Goal: Task Accomplishment & Management: Complete application form

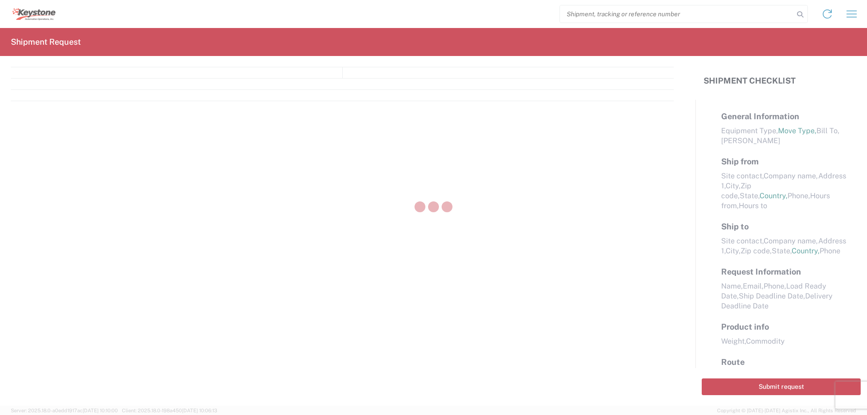
select select "FULL"
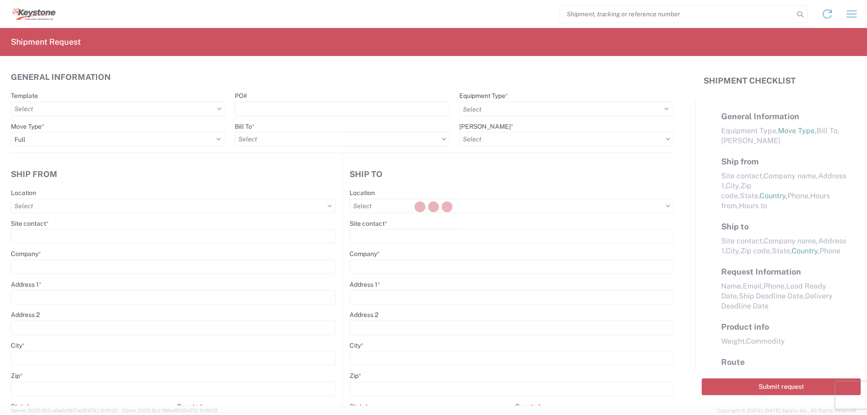
select select "LBS"
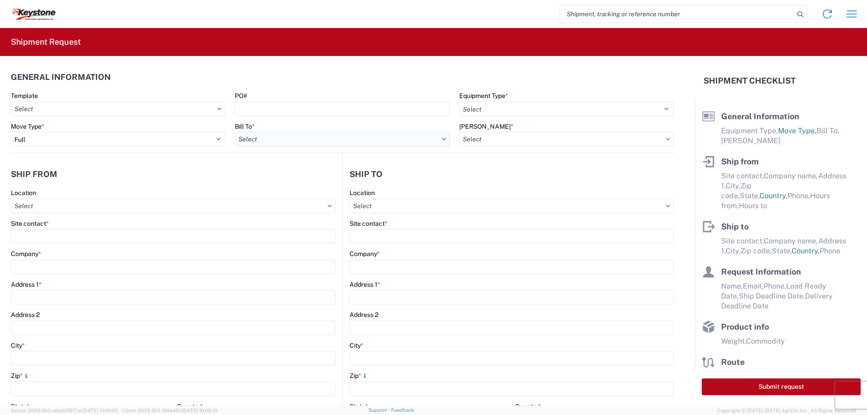
click at [269, 139] on input "Bill To *" at bounding box center [342, 139] width 215 height 14
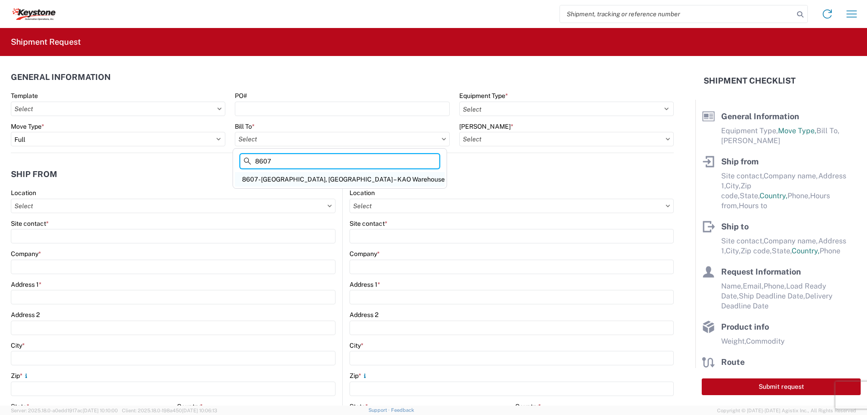
type input "8607"
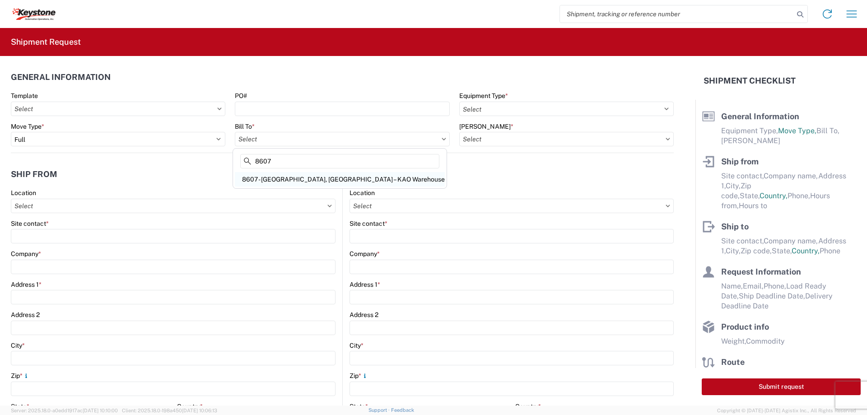
click at [283, 177] on div "8607 - [GEOGRAPHIC_DATA], [GEOGRAPHIC_DATA] – KAO Warehouse" at bounding box center [340, 179] width 210 height 14
type input "8607 - [GEOGRAPHIC_DATA], [GEOGRAPHIC_DATA] – KAO Warehouse"
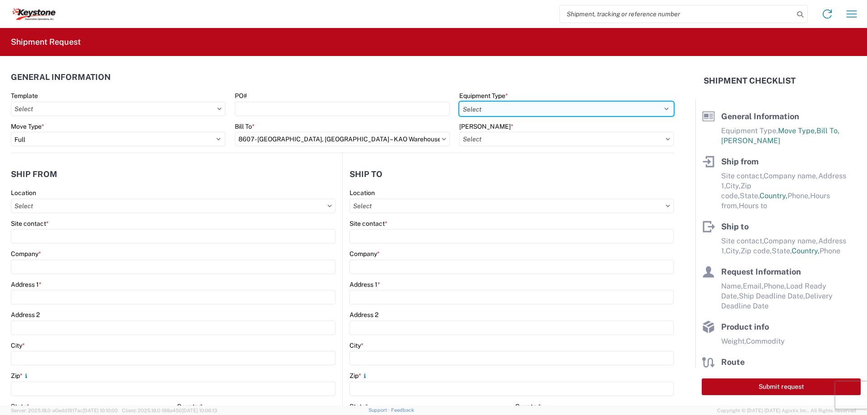
click at [495, 112] on select "Select 53’ Dry Van Flatbed Dropdeck (van) Lowboy (flatbed) Rail" at bounding box center [566, 109] width 215 height 14
select select "STDV"
click at [459, 102] on select "Select 53’ Dry Van Flatbed Dropdeck (van) Lowboy (flatbed) Rail" at bounding box center [566, 109] width 215 height 14
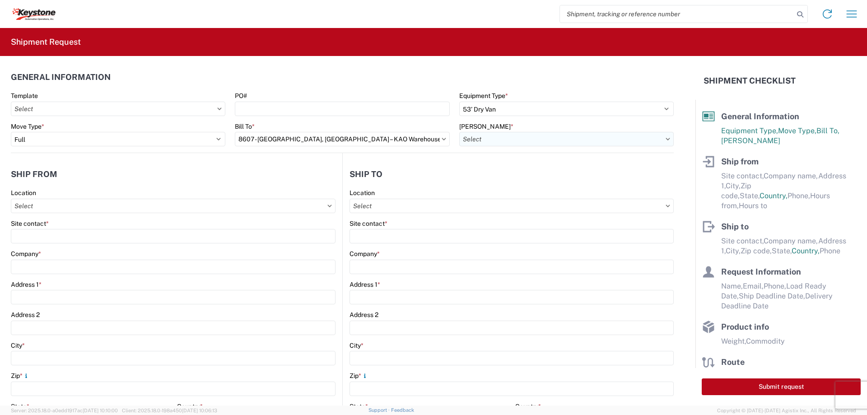
click at [480, 141] on input "[PERSON_NAME] *" at bounding box center [566, 139] width 215 height 14
type input "2"
type input "8"
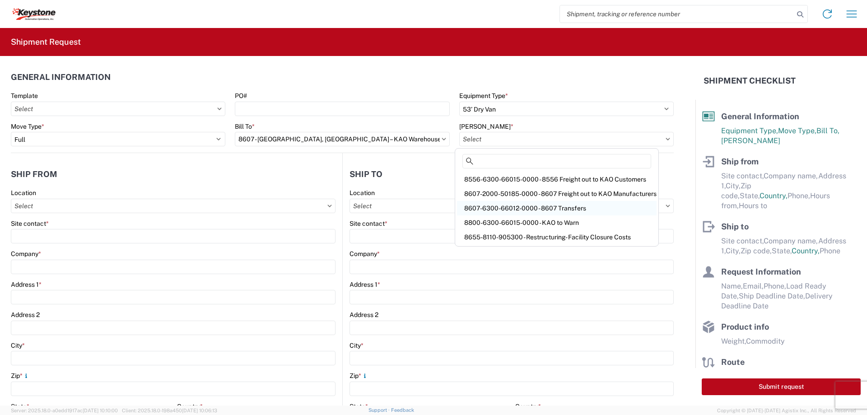
click at [519, 205] on div "8607-6300-66012-0000 - 8607 Transfers" at bounding box center [557, 208] width 200 height 14
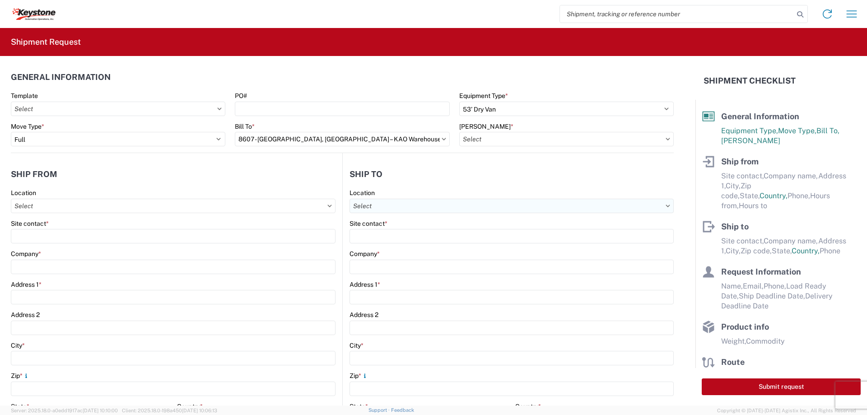
type input "8607-6300-66012-0000 - 8607 Transfers, 8607-6300-66012-0000 - 8607 Transfers"
click at [65, 203] on input "Location" at bounding box center [173, 206] width 325 height 14
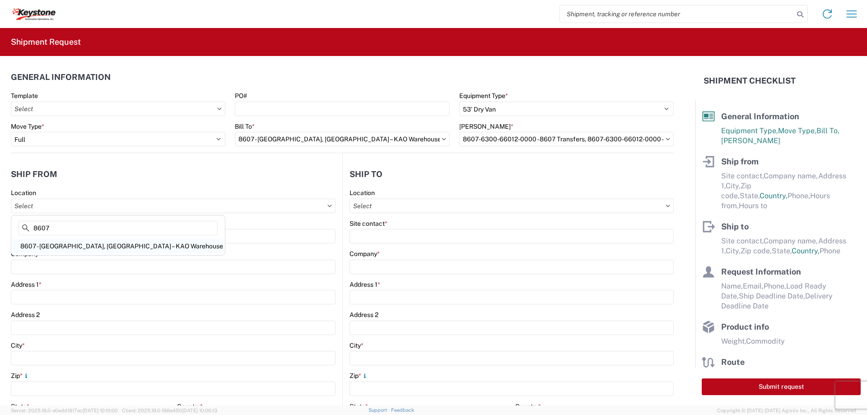
type input "8607"
click at [44, 245] on div "8607 - [GEOGRAPHIC_DATA], [GEOGRAPHIC_DATA] – KAO Warehouse" at bounding box center [118, 246] width 210 height 14
type input "8607 - [GEOGRAPHIC_DATA], [GEOGRAPHIC_DATA] – KAO Warehouse"
type input "KAO"
type input "[STREET_ADDRESS][PERSON_NAME]"
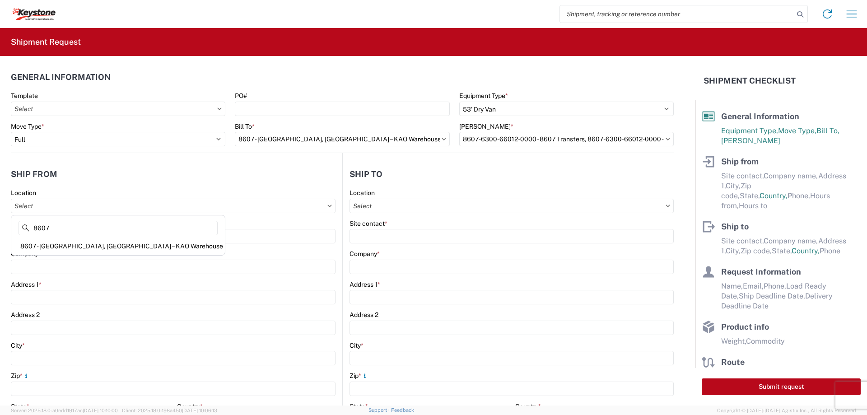
type input "[GEOGRAPHIC_DATA]"
type input "48193"
select select "MI"
select select "US"
type input "07:00"
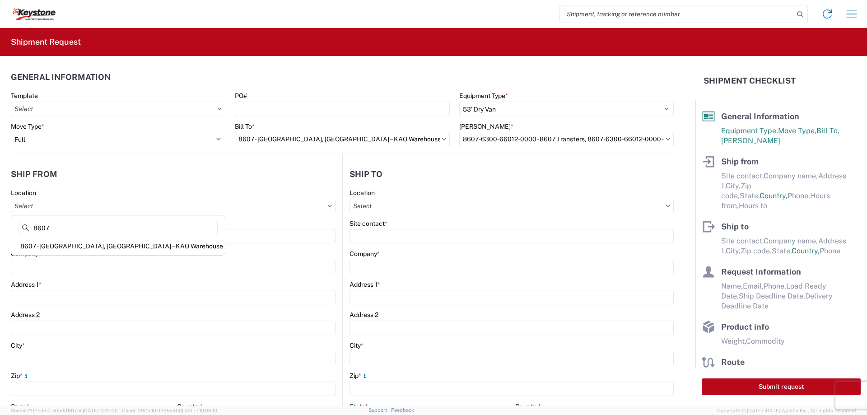
type input "17:00"
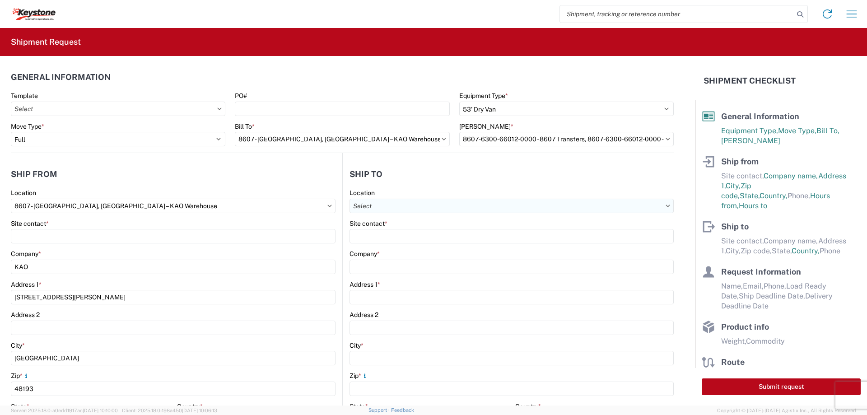
click at [376, 204] on input "Location" at bounding box center [512, 206] width 324 height 14
type input "8424"
click at [385, 252] on div "8424 - [GEOGRAPHIC_DATA][PERSON_NAME] Logistics" at bounding box center [434, 246] width 170 height 14
type input "8424 - [GEOGRAPHIC_DATA][PERSON_NAME] Logistics"
type input "KAO"
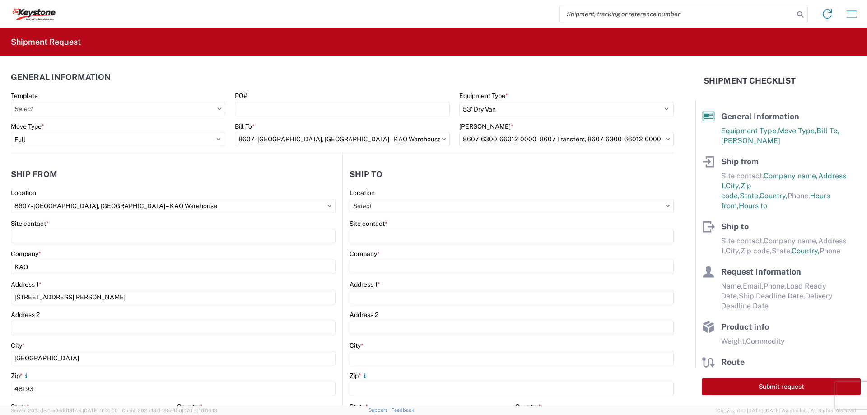
type input "[STREET_ADDRESS]"
type input "[GEOGRAPHIC_DATA]"
type input "47374"
select select "US"
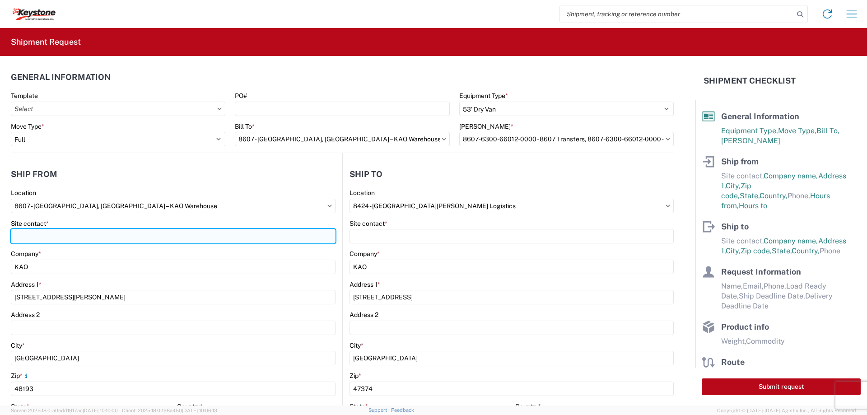
click at [57, 238] on input "Site contact *" at bounding box center [173, 236] width 325 height 14
type input "[PERSON_NAME]"
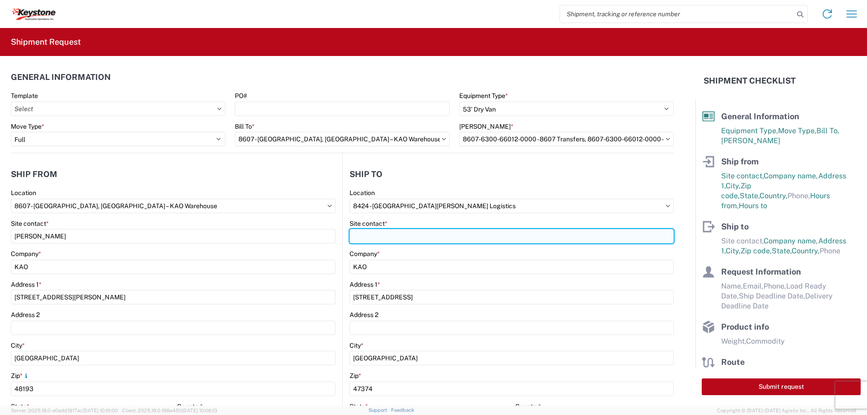
click at [355, 233] on input "Site contact *" at bounding box center [512, 236] width 324 height 14
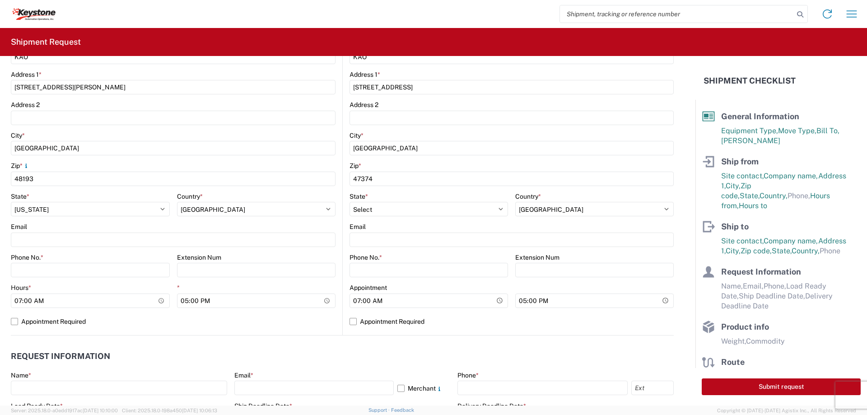
scroll to position [226, 0]
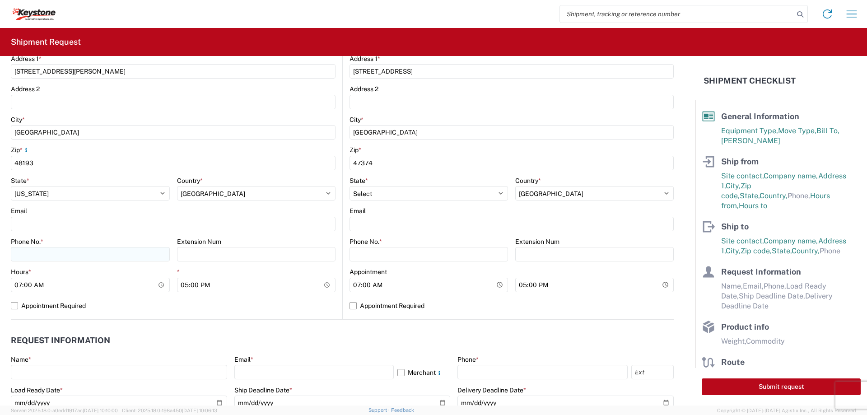
type input "[PERSON_NAME]"
click at [19, 256] on input "Phone No. *" at bounding box center [90, 254] width 159 height 14
type input "[PHONE_NUMBER]"
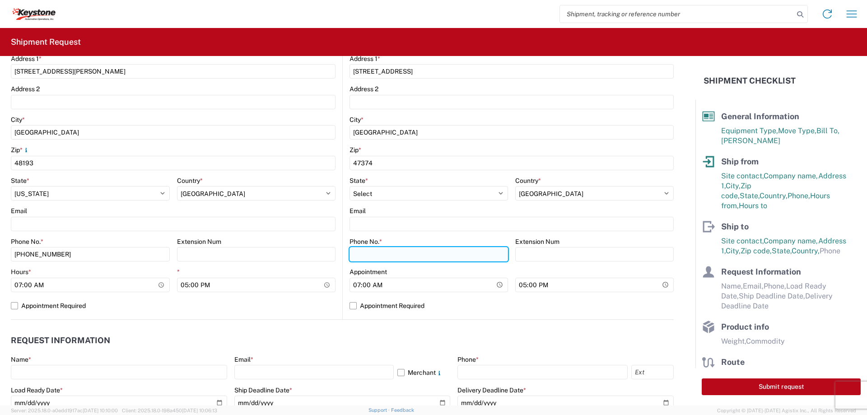
click at [372, 256] on input "Phone No. *" at bounding box center [429, 254] width 159 height 14
type input "[PHONE_NUMBER]"
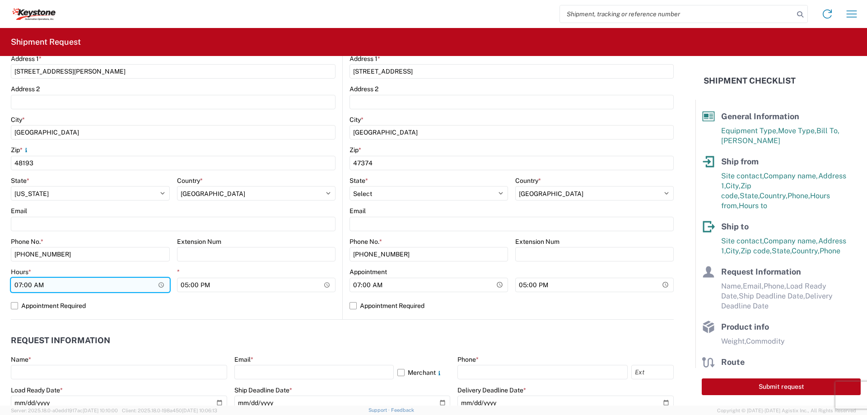
drag, startPoint x: 39, startPoint y: 282, endPoint x: 30, endPoint y: 280, distance: 8.7
click at [37, 281] on input "07:00" at bounding box center [90, 285] width 159 height 14
click at [14, 283] on input "07:00" at bounding box center [90, 285] width 159 height 14
click at [16, 282] on input "07:00" at bounding box center [90, 285] width 159 height 14
type input "23:00"
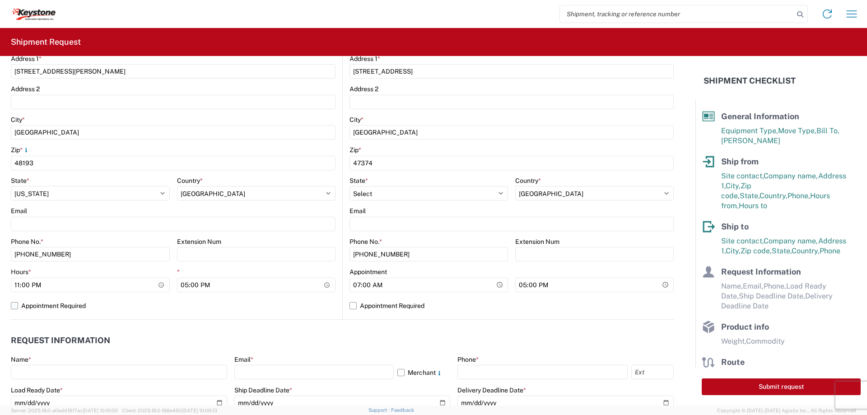
click at [13, 305] on label "Appointment Required" at bounding box center [173, 306] width 325 height 14
click at [0, 0] on input "Appointment Required" at bounding box center [0, 0] width 0 height 0
select select "US"
click at [355, 283] on input "07:00" at bounding box center [429, 285] width 159 height 14
type input "04:00"
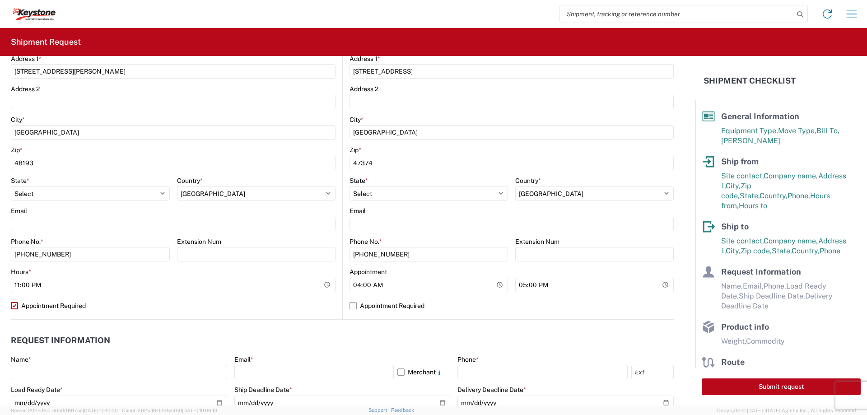
click at [350, 303] on label "Appointment Required" at bounding box center [512, 306] width 324 height 14
click at [0, 0] on input "Appointment Required" at bounding box center [0, 0] width 0 height 0
select select "IN"
select select "US"
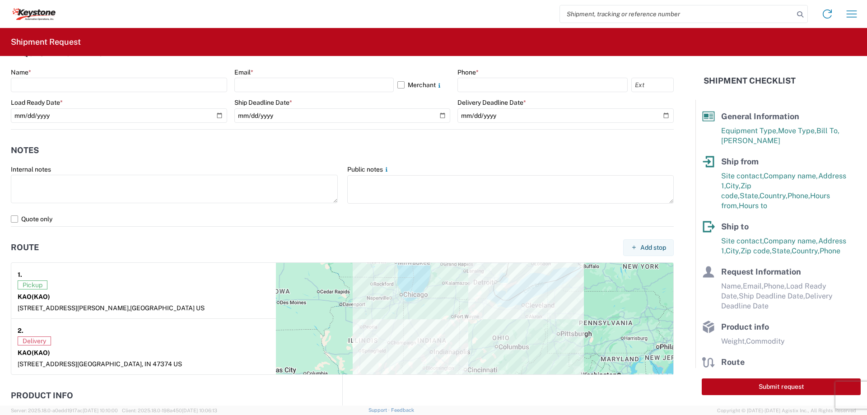
scroll to position [497, 0]
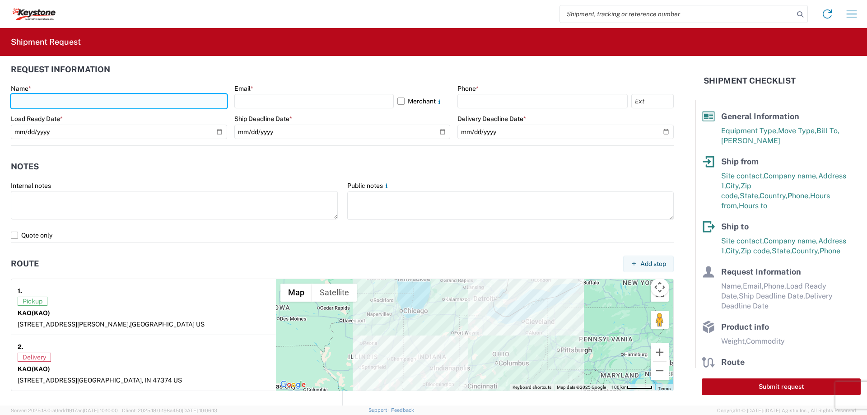
click at [25, 102] on input "text" at bounding box center [119, 101] width 216 height 14
type input "[PERSON_NAME]"
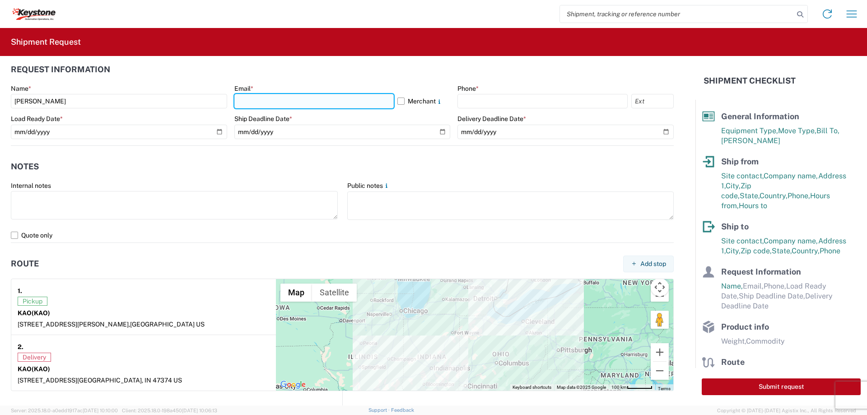
click at [238, 103] on input "text" at bounding box center [313, 101] width 159 height 14
type input "[EMAIL_ADDRESS][DOMAIN_NAME]"
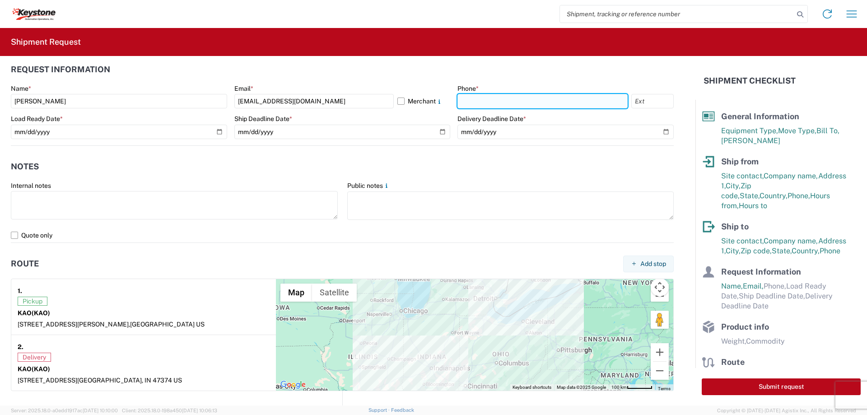
click at [469, 96] on input "text" at bounding box center [543, 101] width 170 height 14
type input "[PHONE_NUMBER]"
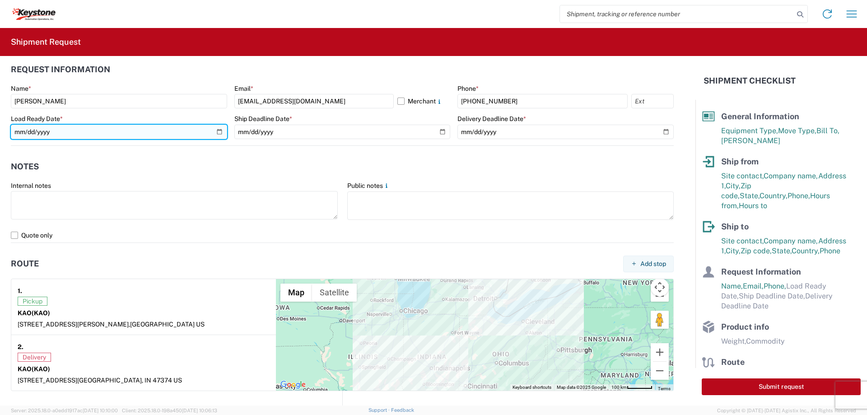
click at [221, 129] on input "date" at bounding box center [119, 132] width 216 height 14
click at [215, 131] on input "date" at bounding box center [119, 132] width 216 height 14
type input "[DATE]"
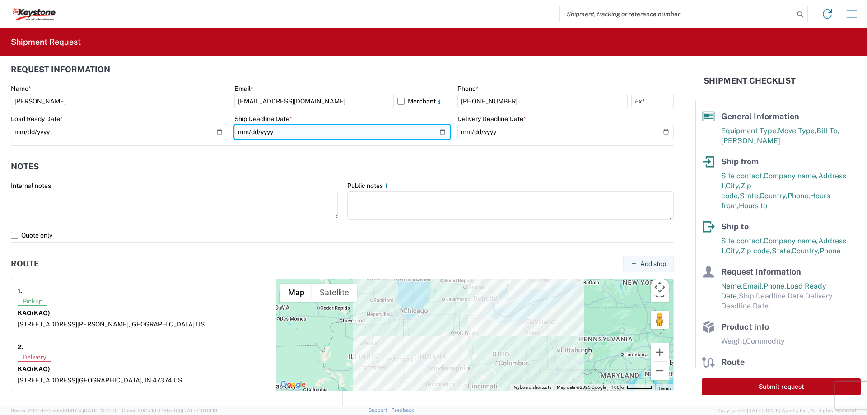
click at [439, 129] on input "date" at bounding box center [342, 132] width 216 height 14
type input "[DATE]"
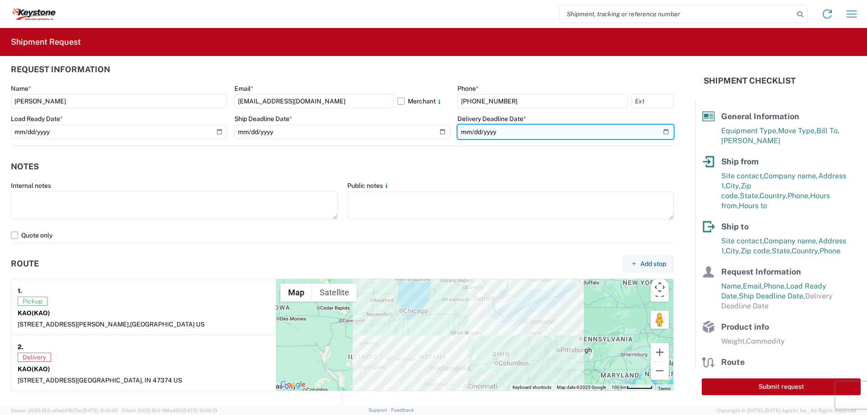
click at [661, 130] on input "date" at bounding box center [566, 132] width 216 height 14
type input "[DATE]"
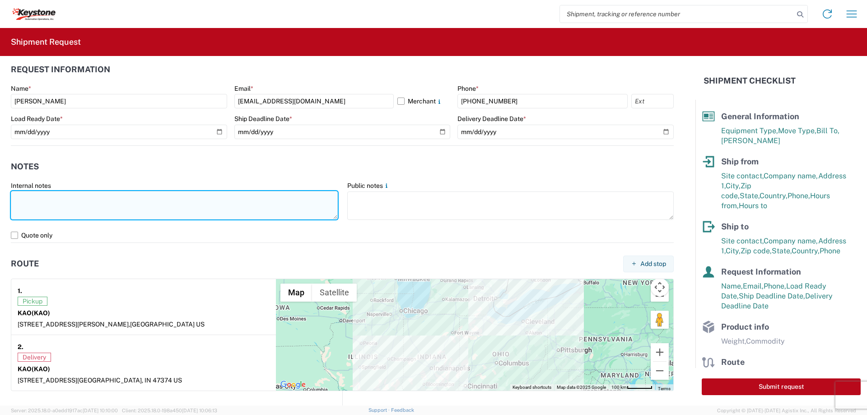
click at [50, 199] on textarea at bounding box center [174, 205] width 327 height 28
paste textarea "load #2087468"
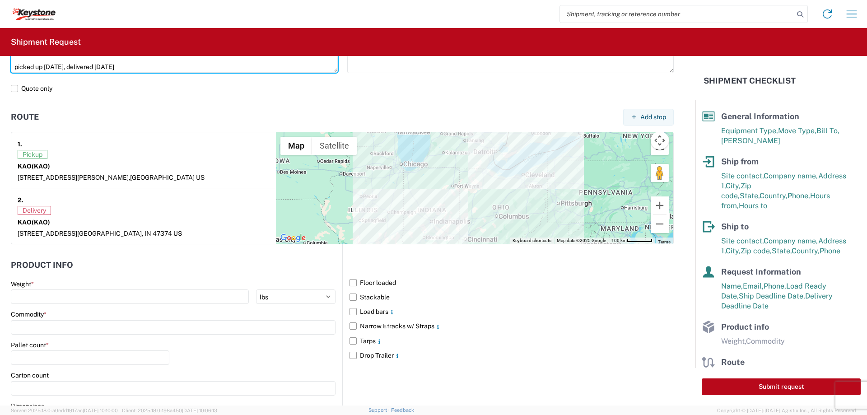
scroll to position [678, 0]
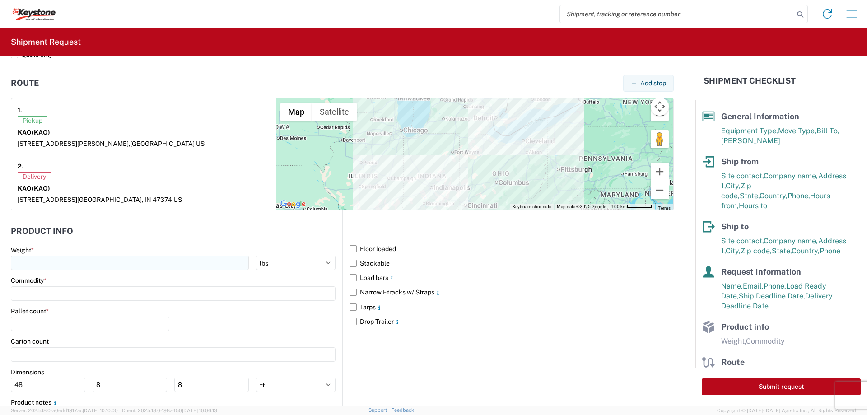
type textarea "Preplanned w/ R+L load #2087468 picked up [DATE], delivered [DATE]"
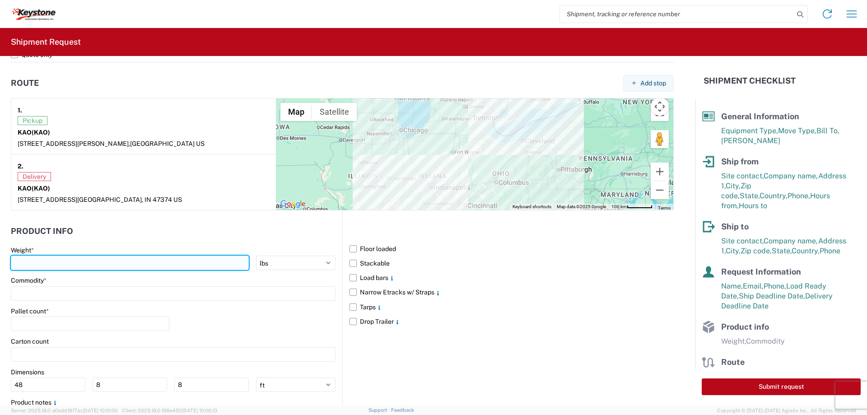
click at [62, 263] on input "number" at bounding box center [130, 263] width 238 height 14
type input "15000"
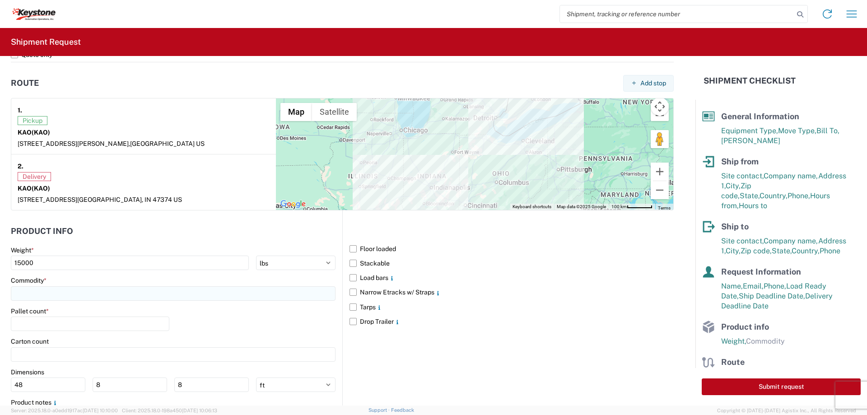
click at [25, 290] on input at bounding box center [173, 293] width 325 height 14
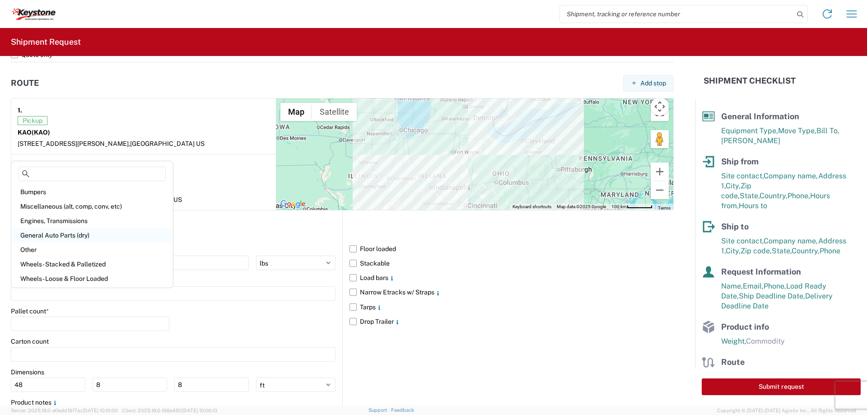
click at [34, 236] on div "General Auto Parts (dry)" at bounding box center [92, 235] width 158 height 14
type input "General Auto Parts (dry)"
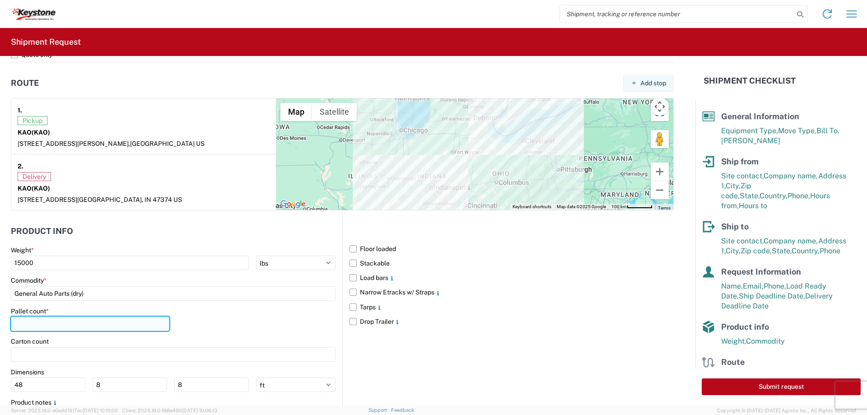
click at [46, 318] on input "number" at bounding box center [90, 324] width 159 height 14
type input "20"
click at [350, 292] on label "Narrow Etracks w/ Straps" at bounding box center [512, 292] width 324 height 14
click at [0, 0] on input "Narrow Etracks w/ Straps" at bounding box center [0, 0] width 0 height 0
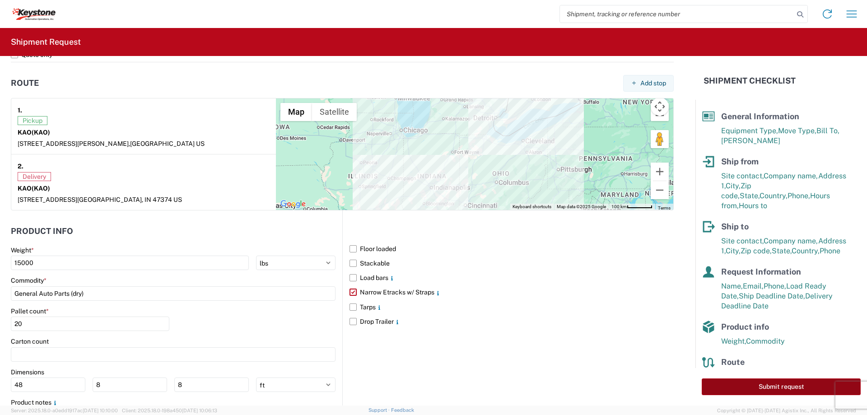
click at [752, 383] on button "Submit request" at bounding box center [781, 386] width 159 height 17
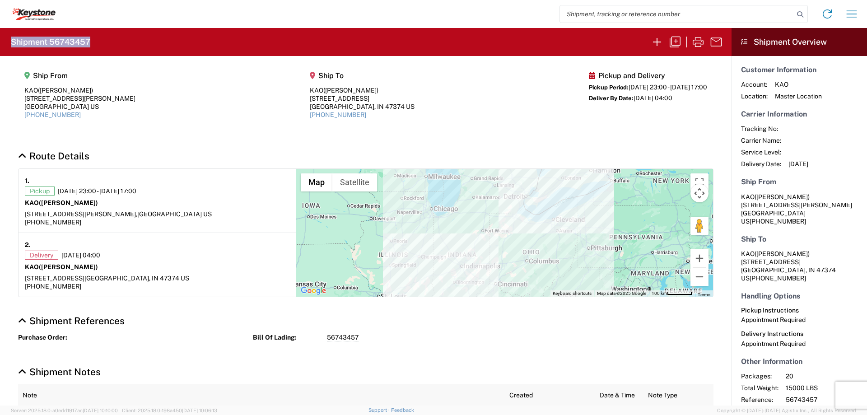
drag, startPoint x: 98, startPoint y: 38, endPoint x: 2, endPoint y: 38, distance: 96.2
click at [2, 38] on agx-form-header "Shipment 56743457" at bounding box center [366, 42] width 732 height 28
copy h2 "Shipment 56743457"
